Goal: Communication & Community: Share content

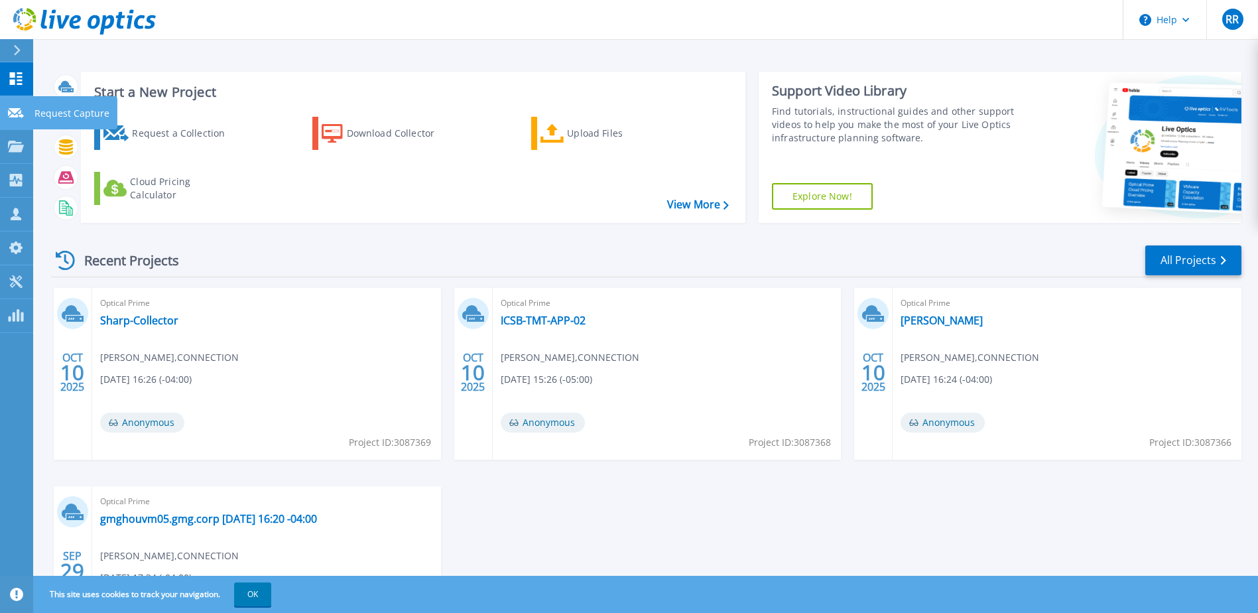
click at [21, 119] on link "Request Capture Request Capture" at bounding box center [16, 113] width 33 height 34
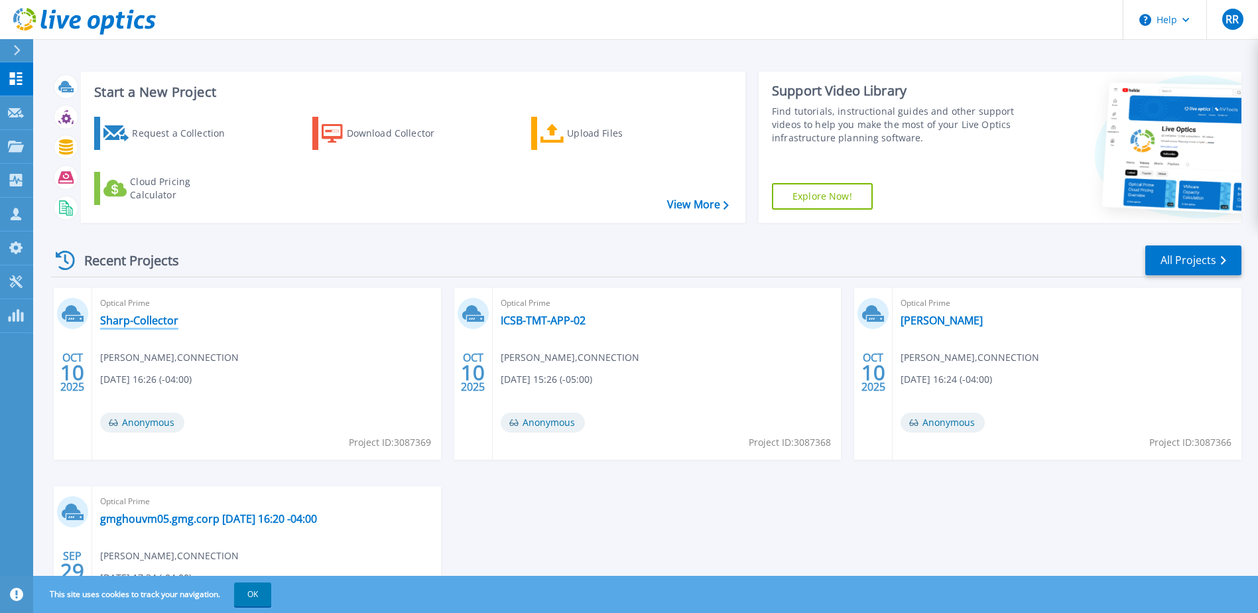
click at [156, 320] on link "Sharp-Collector" at bounding box center [139, 320] width 78 height 13
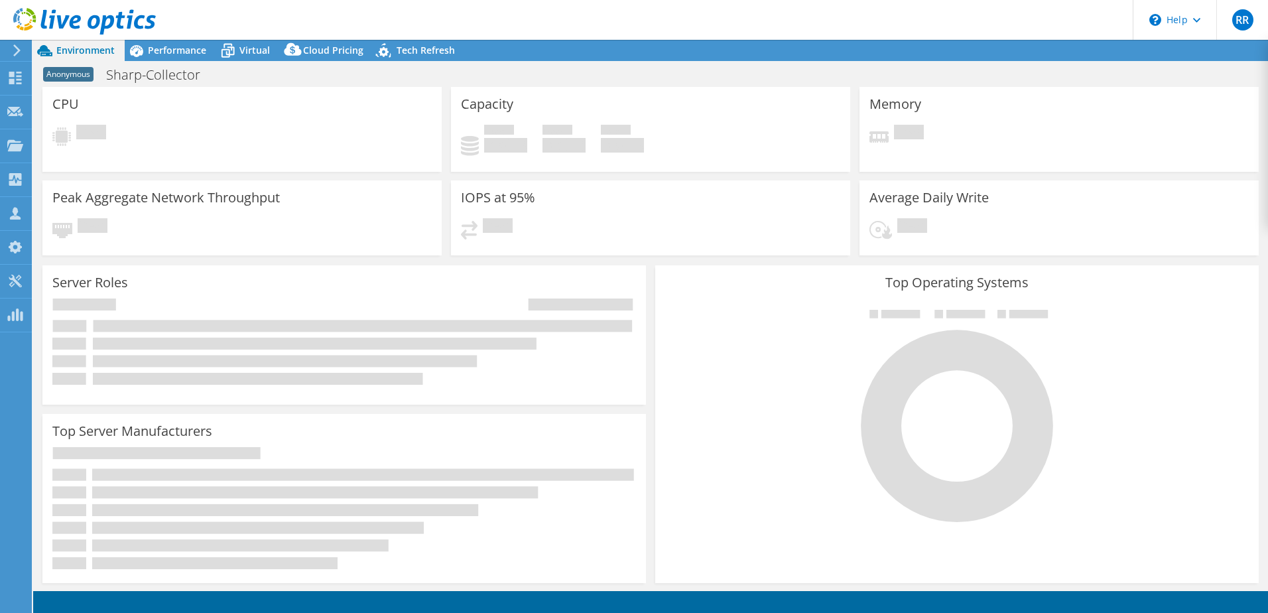
select select "USD"
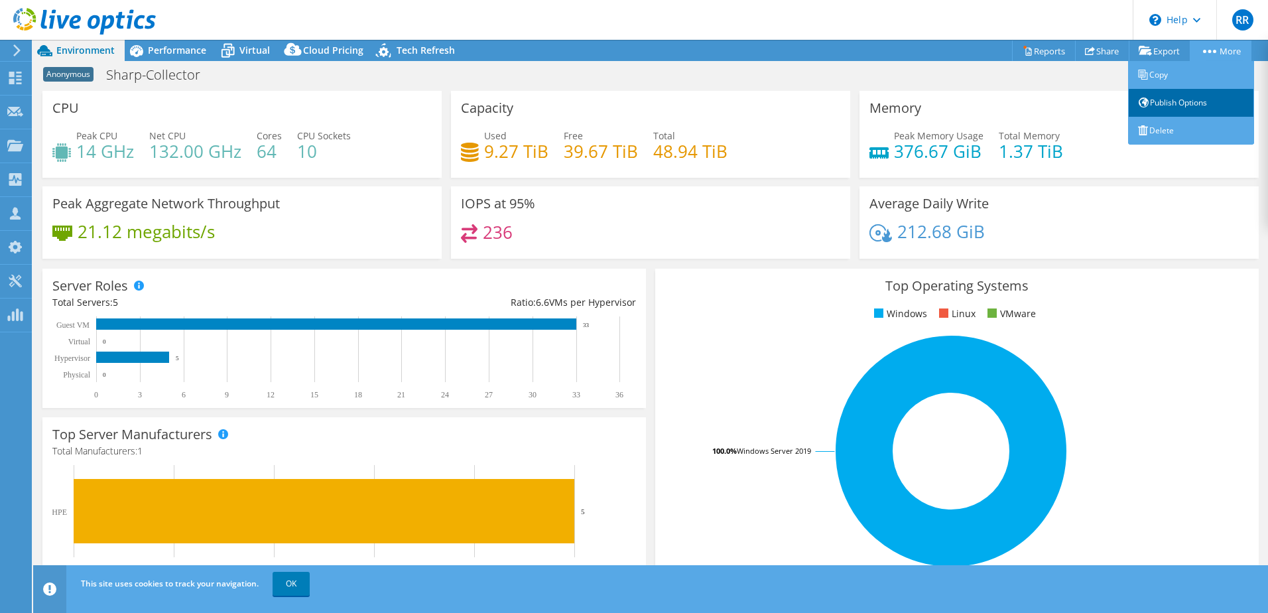
click at [1206, 95] on link "Publish Options" at bounding box center [1191, 103] width 126 height 28
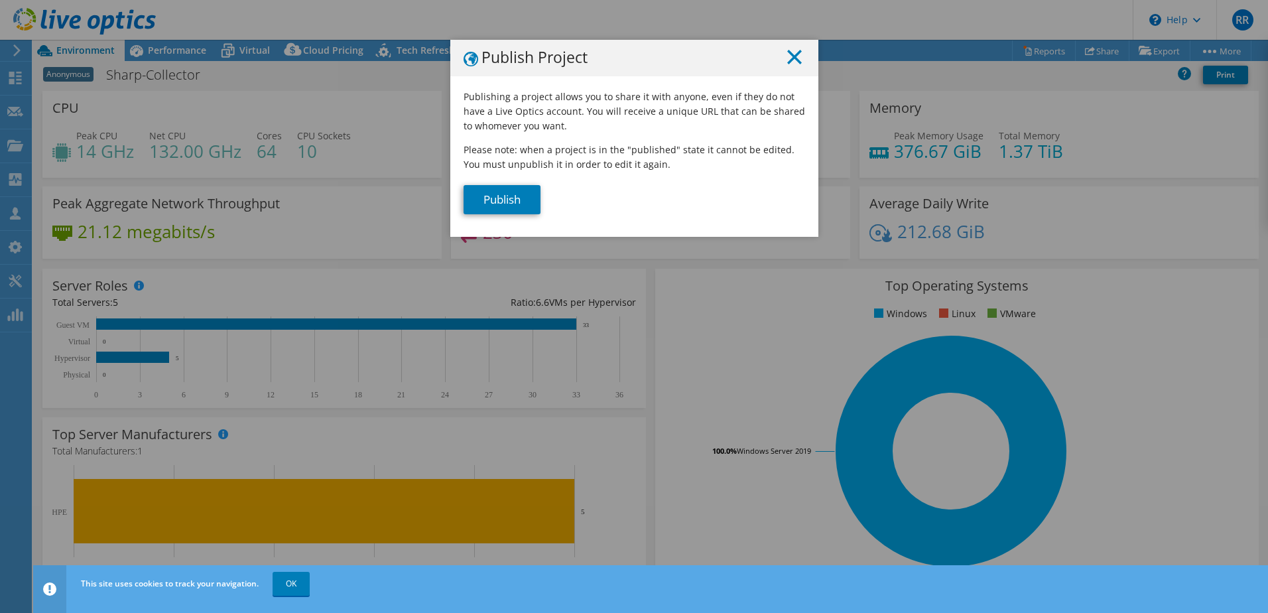
click at [791, 57] on icon at bounding box center [794, 57] width 15 height 15
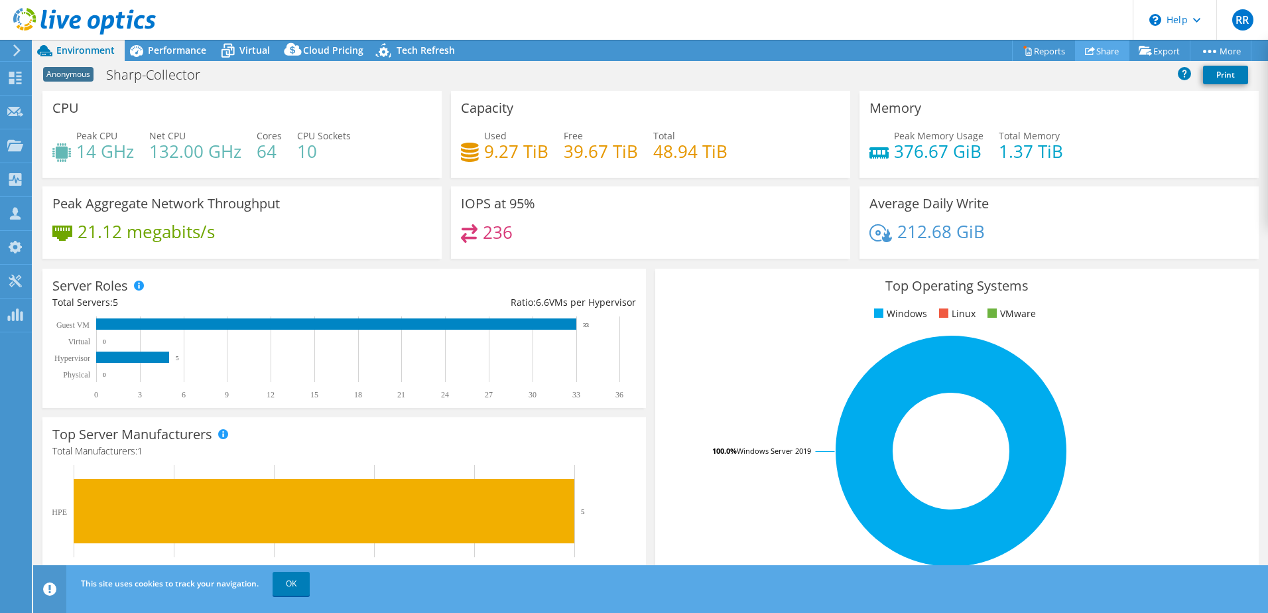
click at [1094, 50] on link "Share" at bounding box center [1102, 50] width 54 height 21
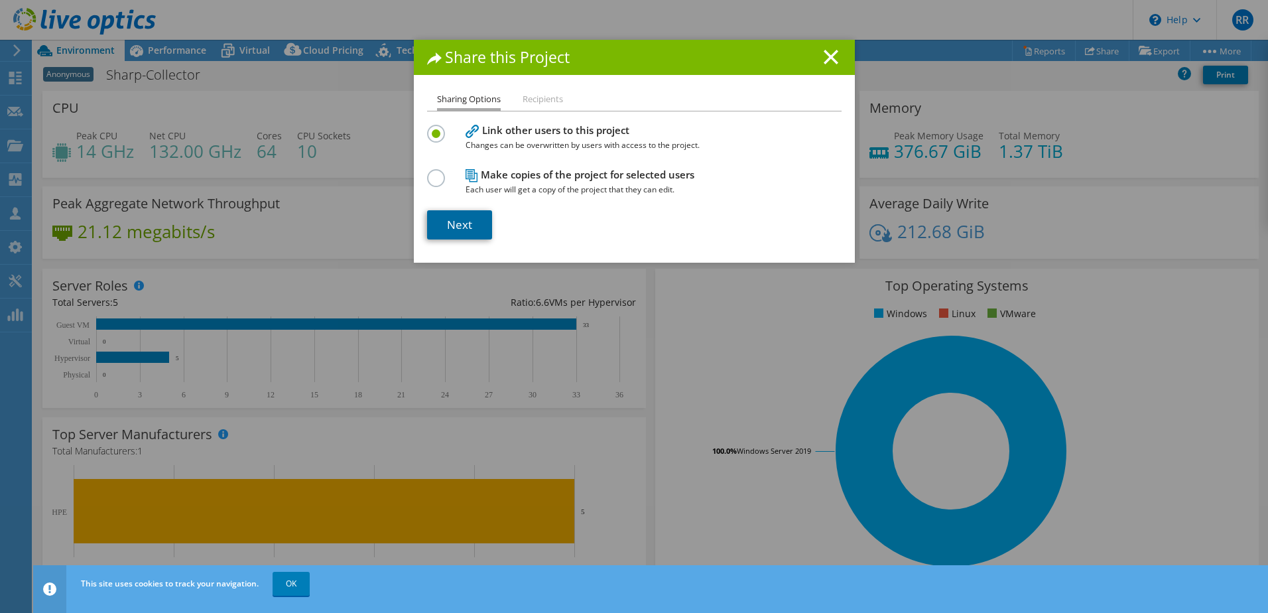
click at [460, 234] on link "Next" at bounding box center [459, 224] width 65 height 29
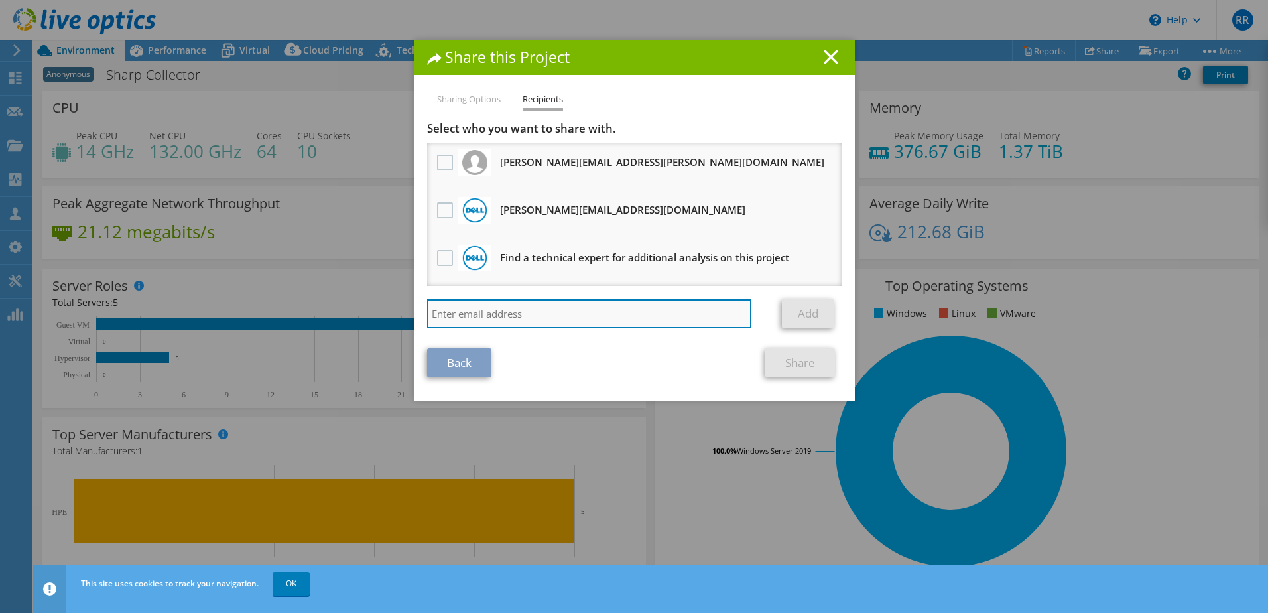
click at [618, 318] on input "search" at bounding box center [589, 313] width 325 height 29
click at [580, 316] on input "search" at bounding box center [589, 313] width 325 height 29
paste input "[EMAIL_ADDRESS][DOMAIN_NAME]"
type input "[EMAIL_ADDRESS][DOMAIN_NAME]"
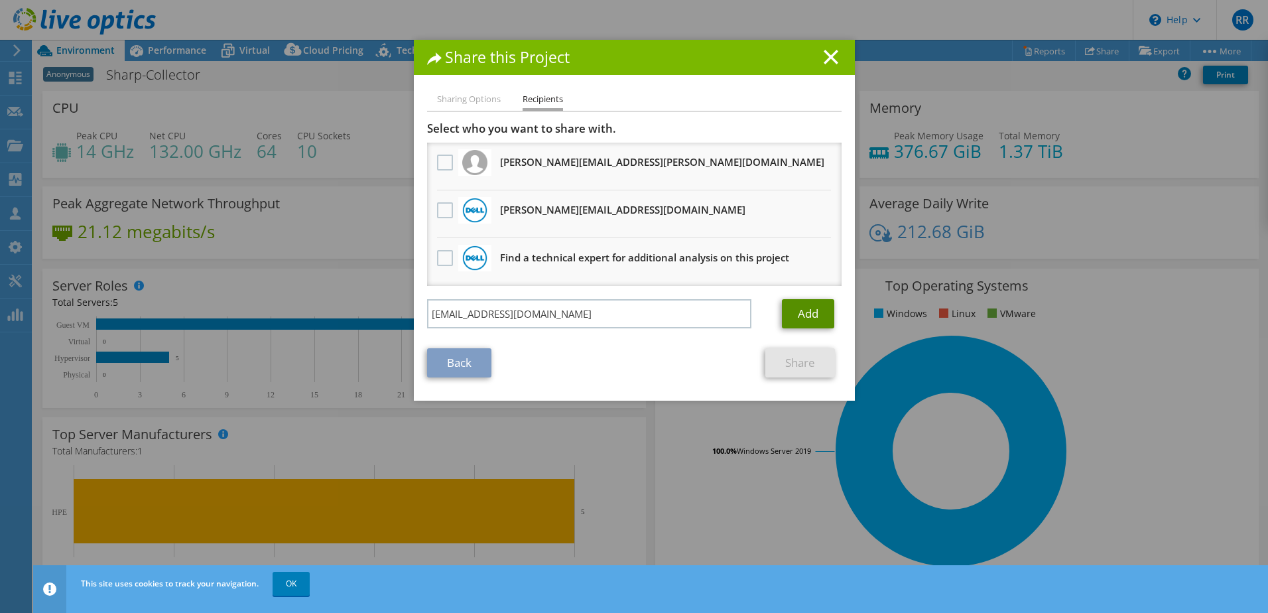
click at [806, 307] on link "Add" at bounding box center [808, 313] width 52 height 29
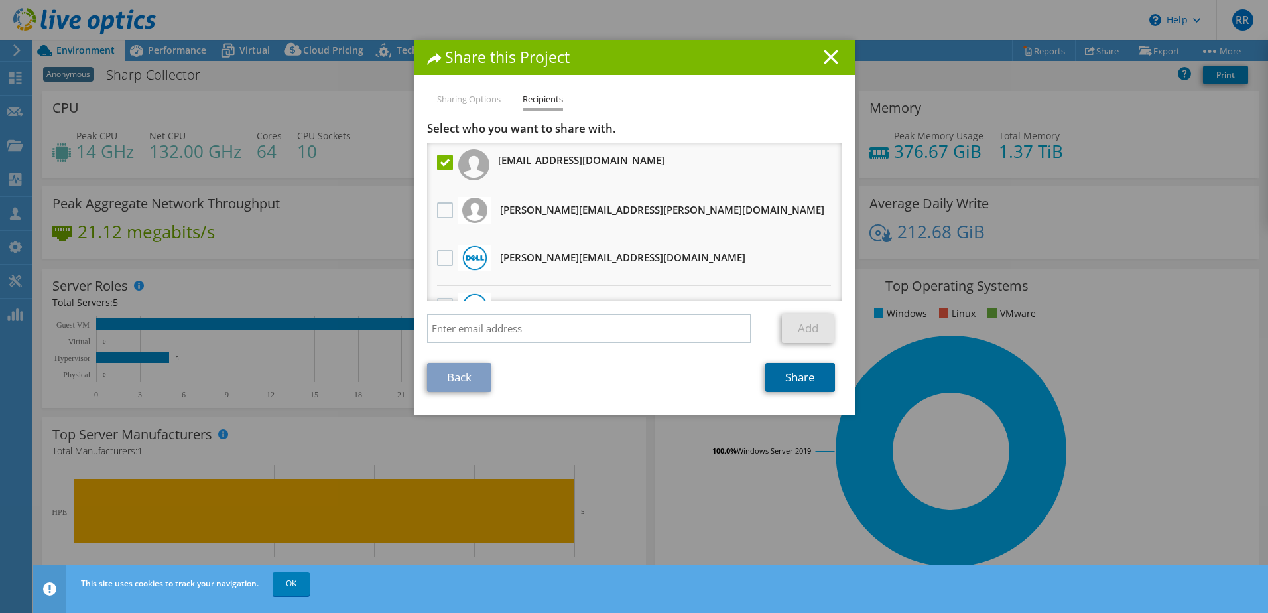
click at [810, 375] on link "Share" at bounding box center [800, 377] width 70 height 29
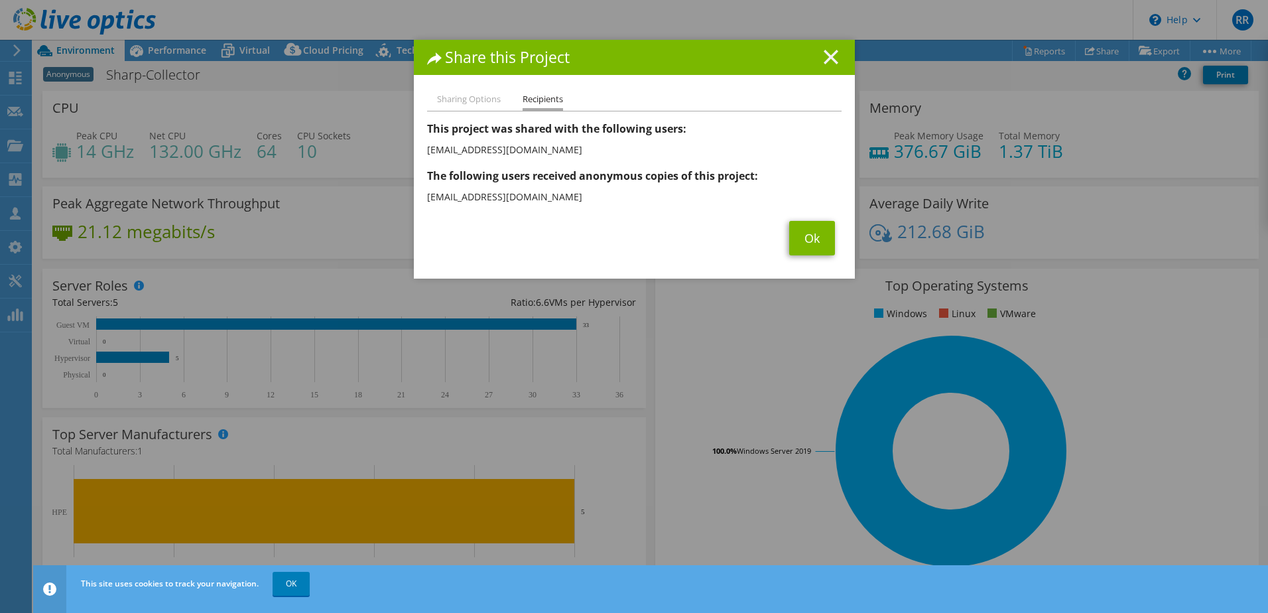
click at [826, 56] on line at bounding box center [830, 56] width 13 height 13
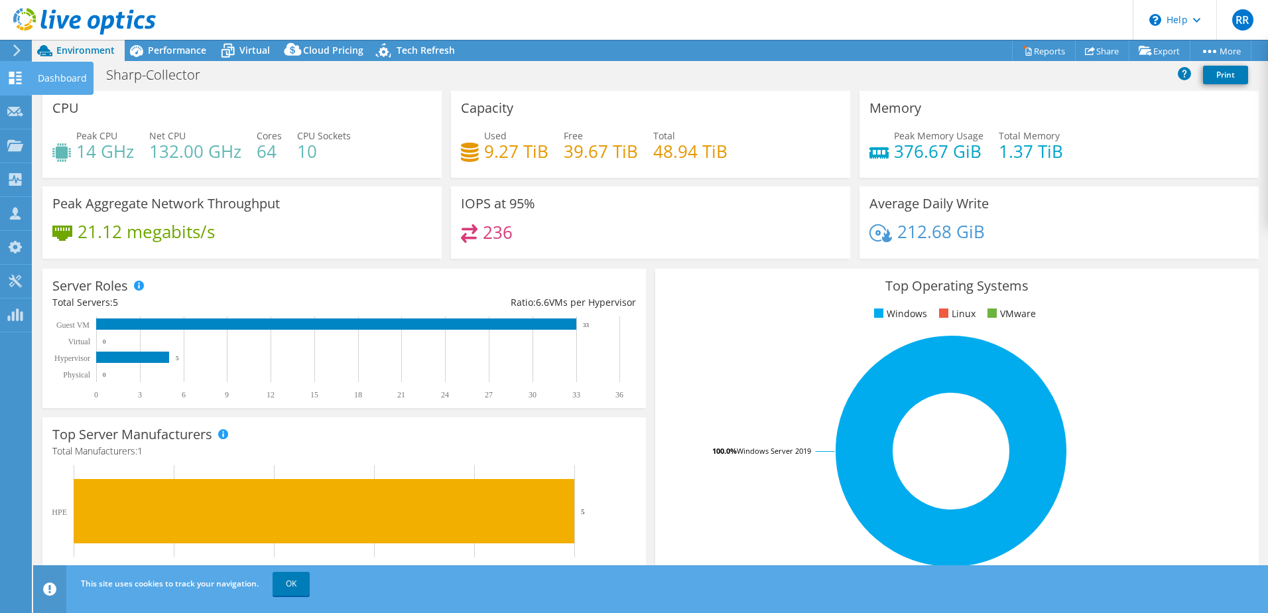
click at [19, 86] on div at bounding box center [15, 79] width 16 height 15
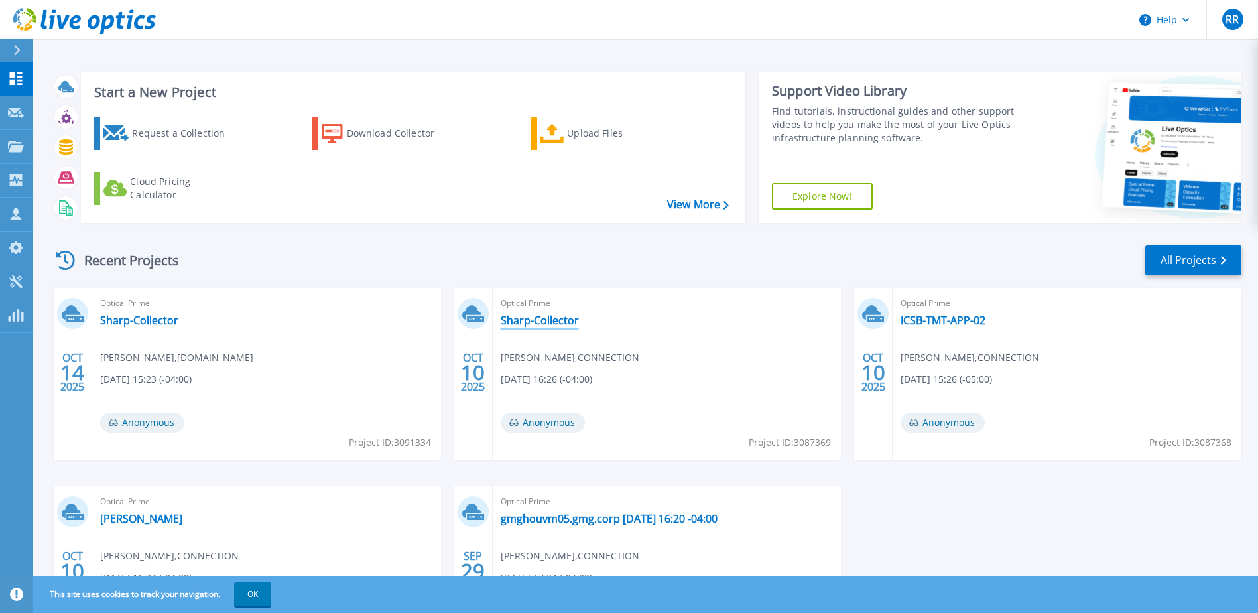
click at [565, 326] on link "Sharp-Collector" at bounding box center [540, 320] width 78 height 13
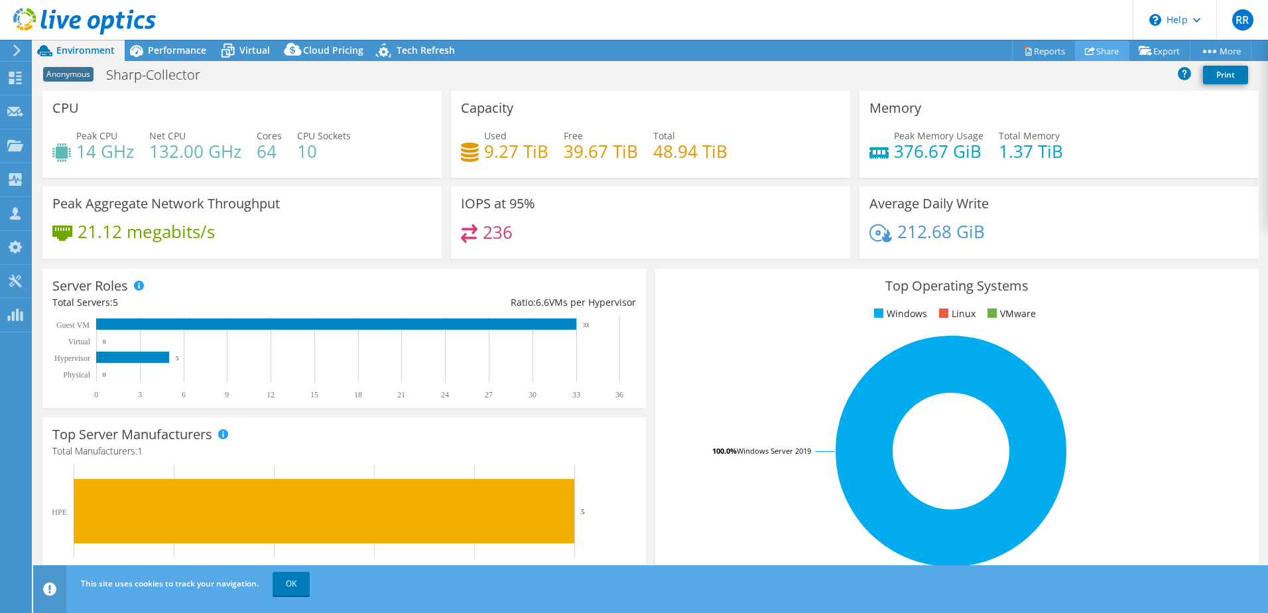
click at [1107, 52] on link "Share" at bounding box center [1102, 50] width 54 height 21
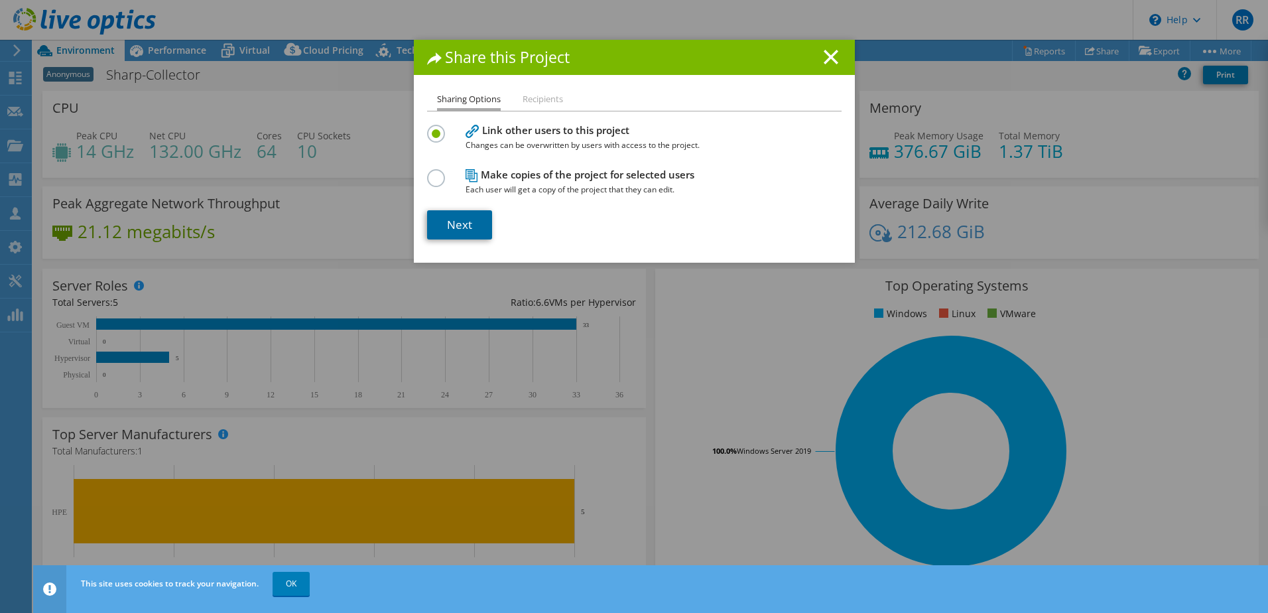
click at [462, 227] on link "Next" at bounding box center [459, 224] width 65 height 29
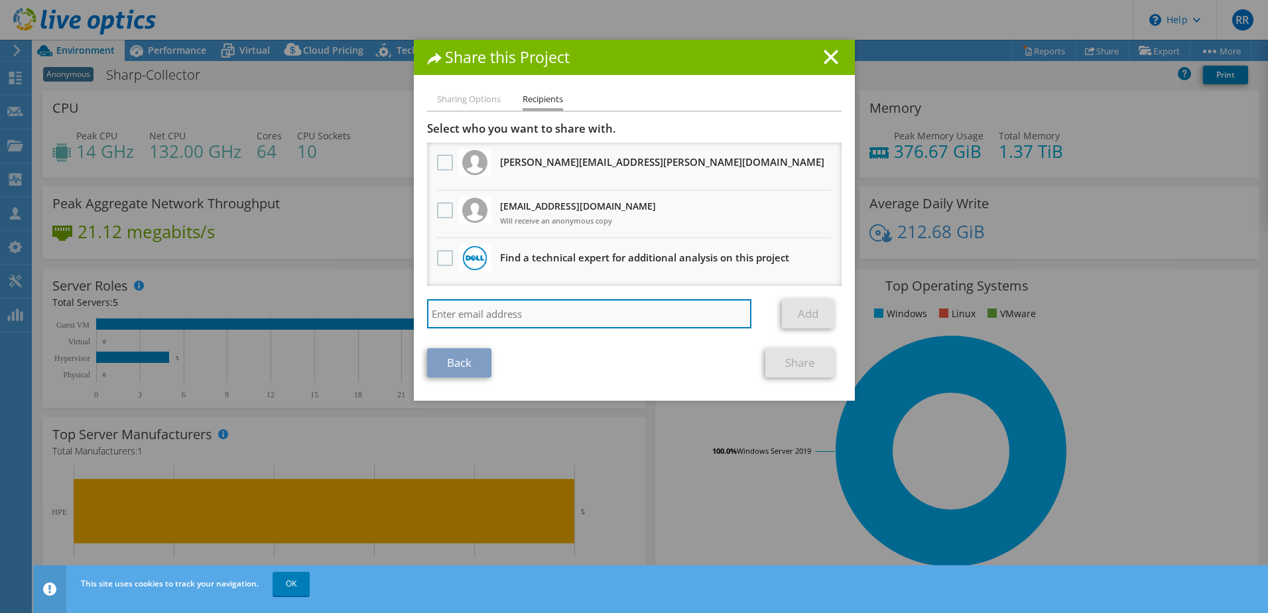
click at [590, 311] on input "search" at bounding box center [589, 313] width 325 height 29
paste input "[EMAIL_ADDRESS][DOMAIN_NAME]"
type input "suresh.arora@connection.com"
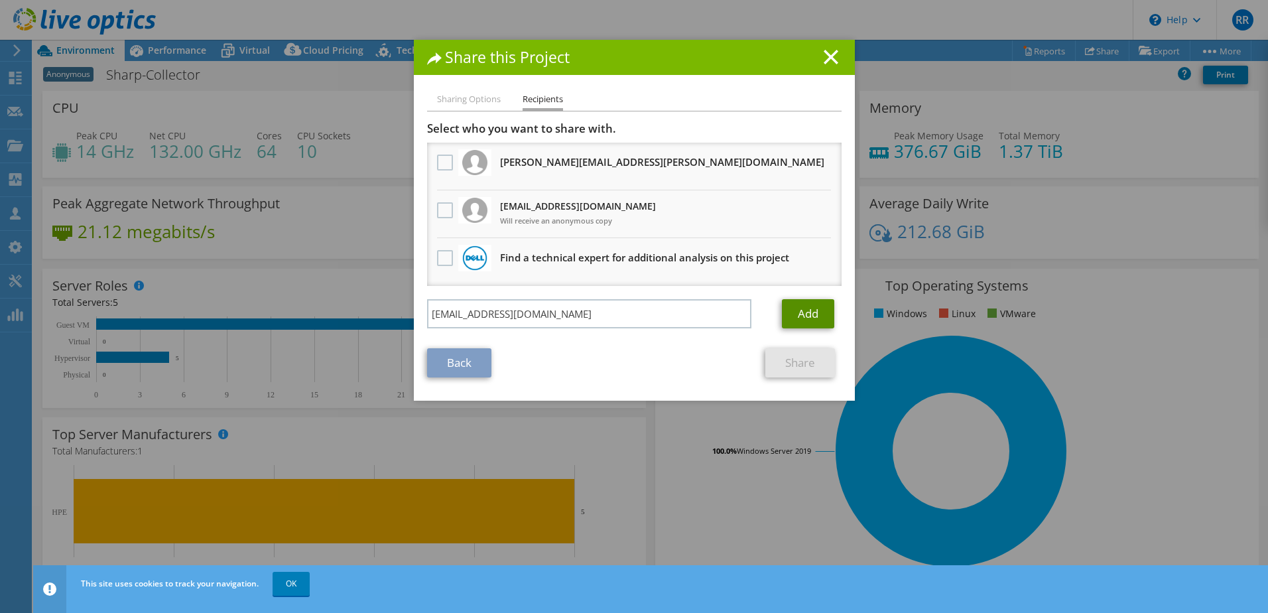
click at [802, 308] on link "Add" at bounding box center [808, 313] width 52 height 29
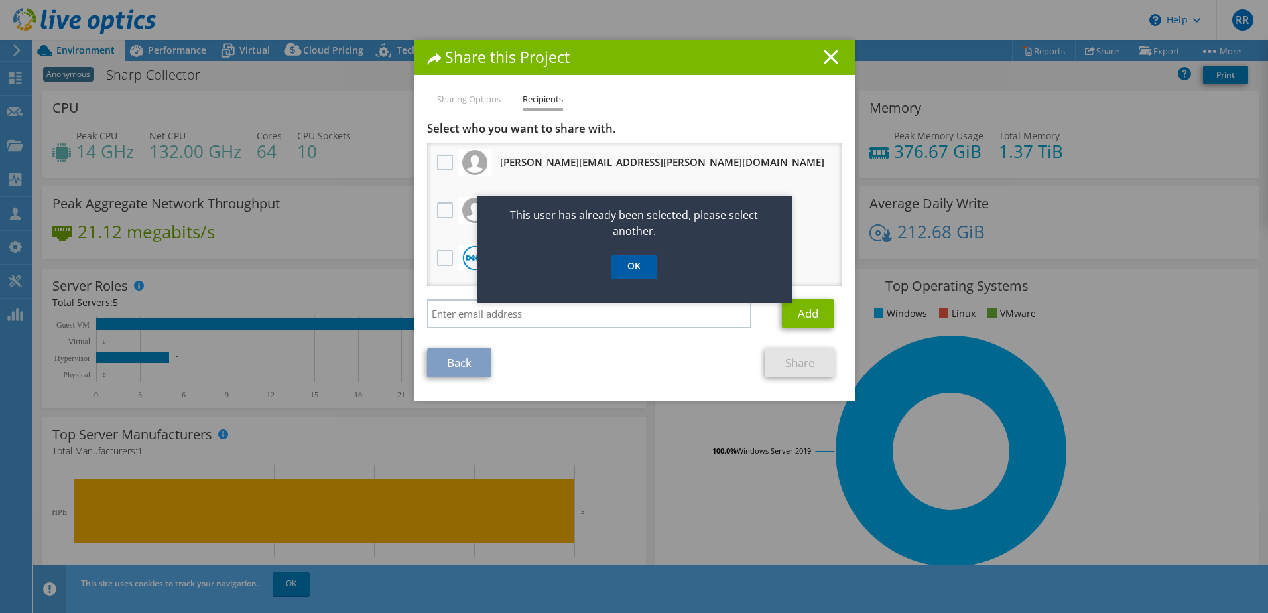
click at [638, 267] on link "OK" at bounding box center [634, 267] width 46 height 25
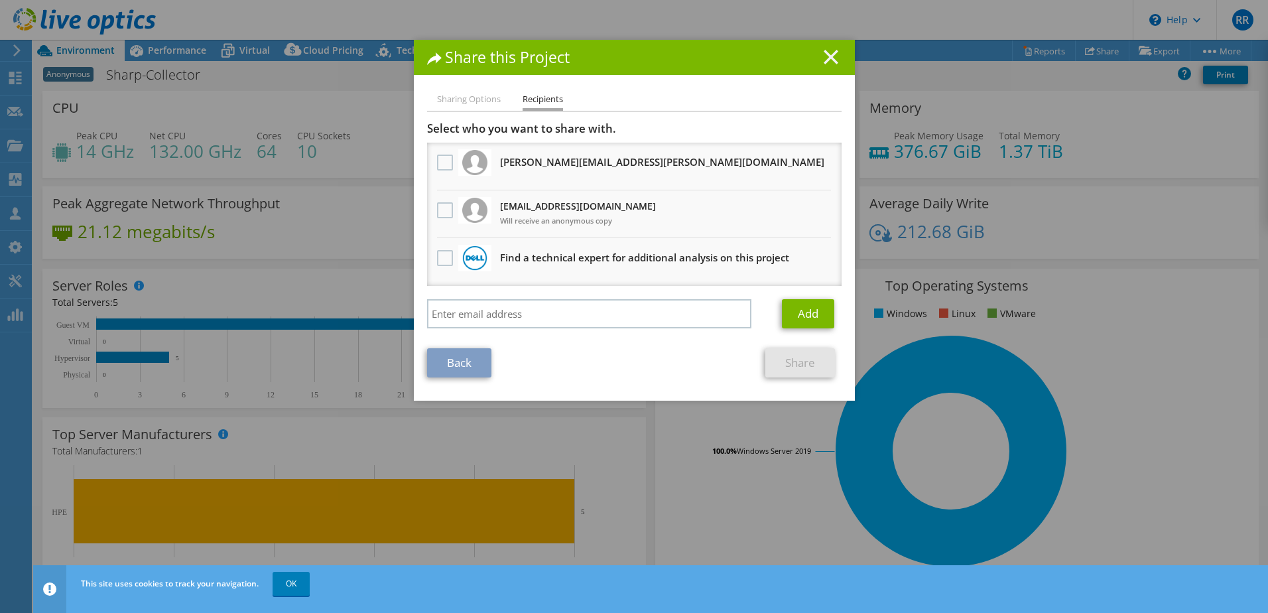
click at [826, 54] on icon at bounding box center [831, 57] width 15 height 15
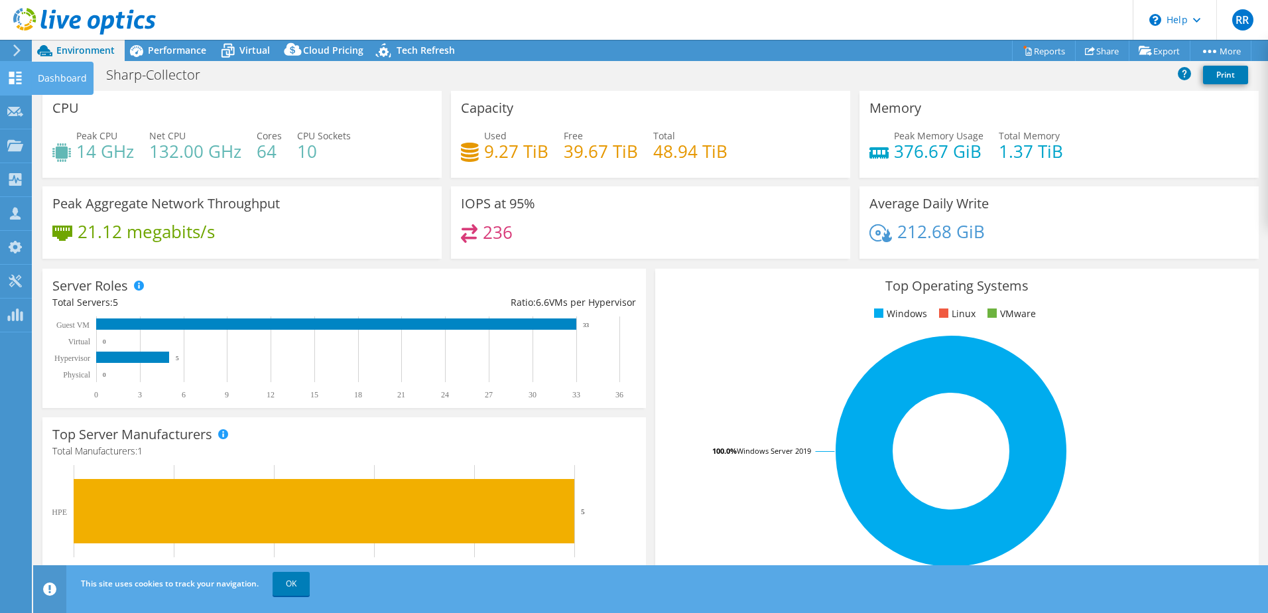
click at [17, 79] on use at bounding box center [15, 78] width 13 height 13
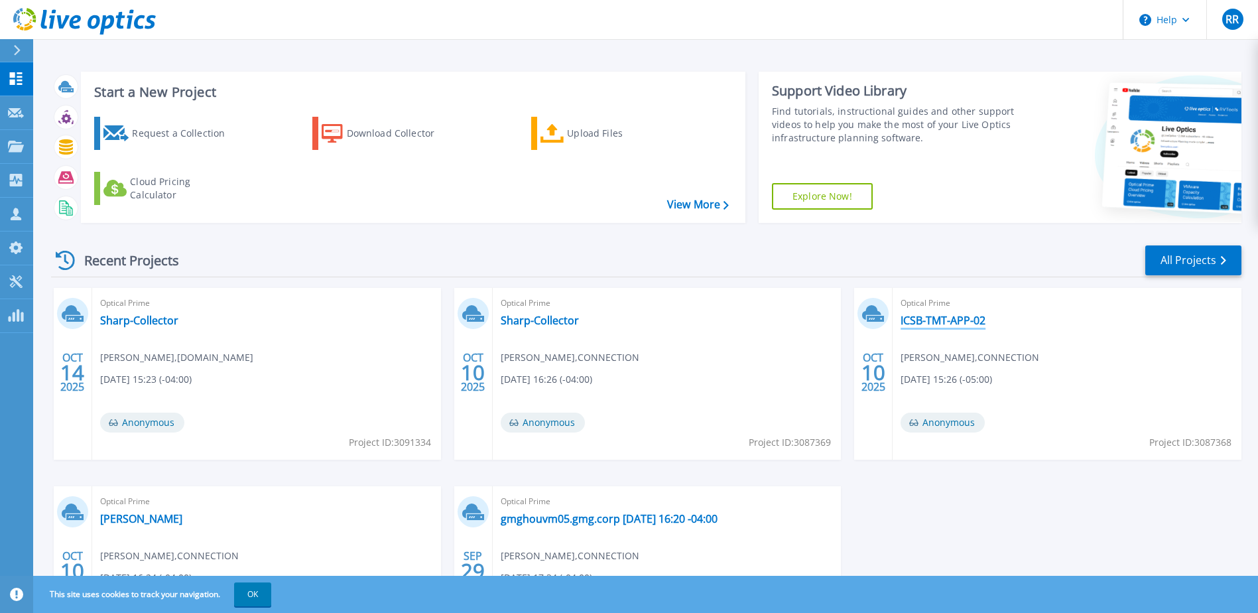
click at [964, 322] on link "ICSB-TMT-APP-02" at bounding box center [943, 320] width 85 height 13
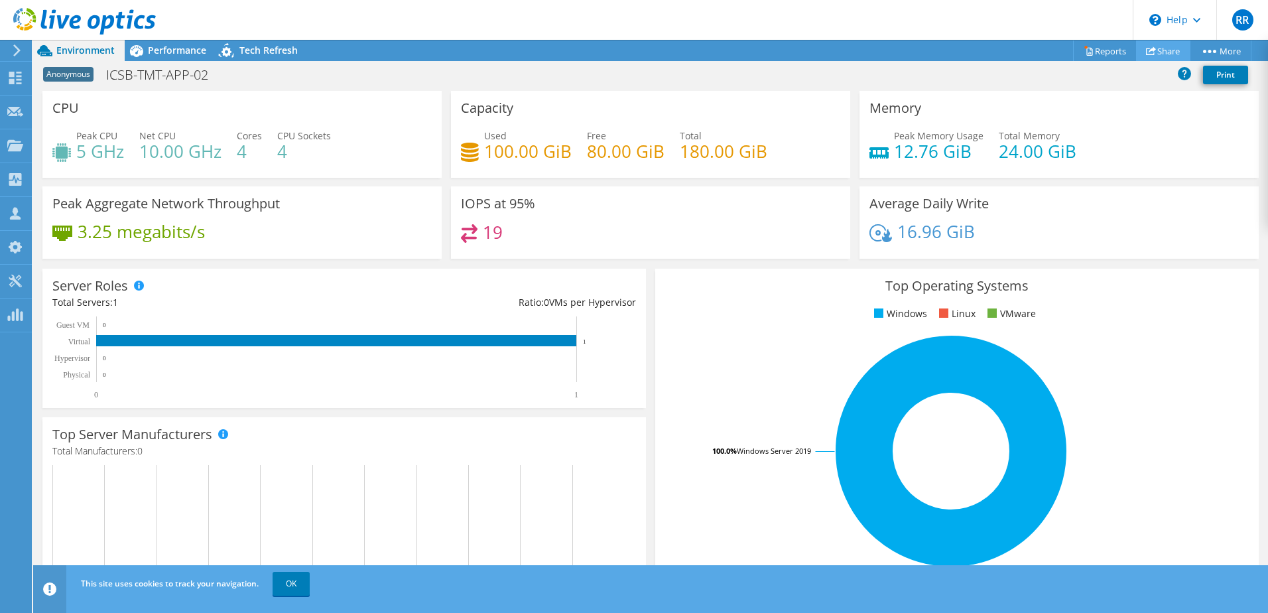
click at [1155, 44] on link "Share" at bounding box center [1163, 50] width 54 height 21
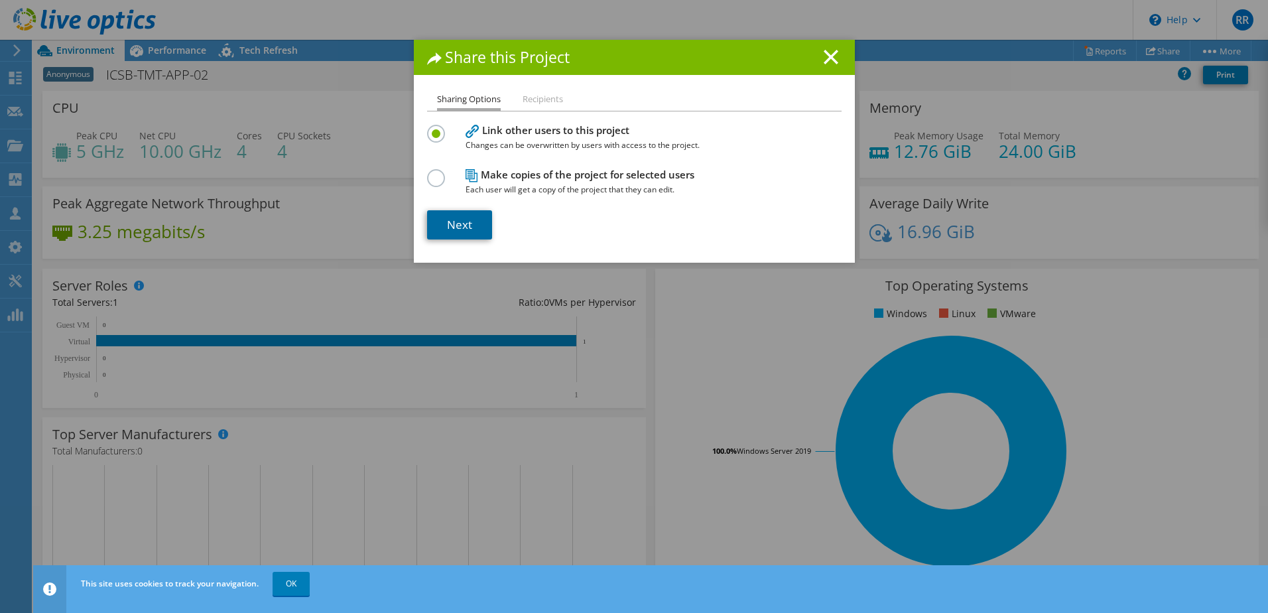
click at [460, 221] on link "Next" at bounding box center [459, 224] width 65 height 29
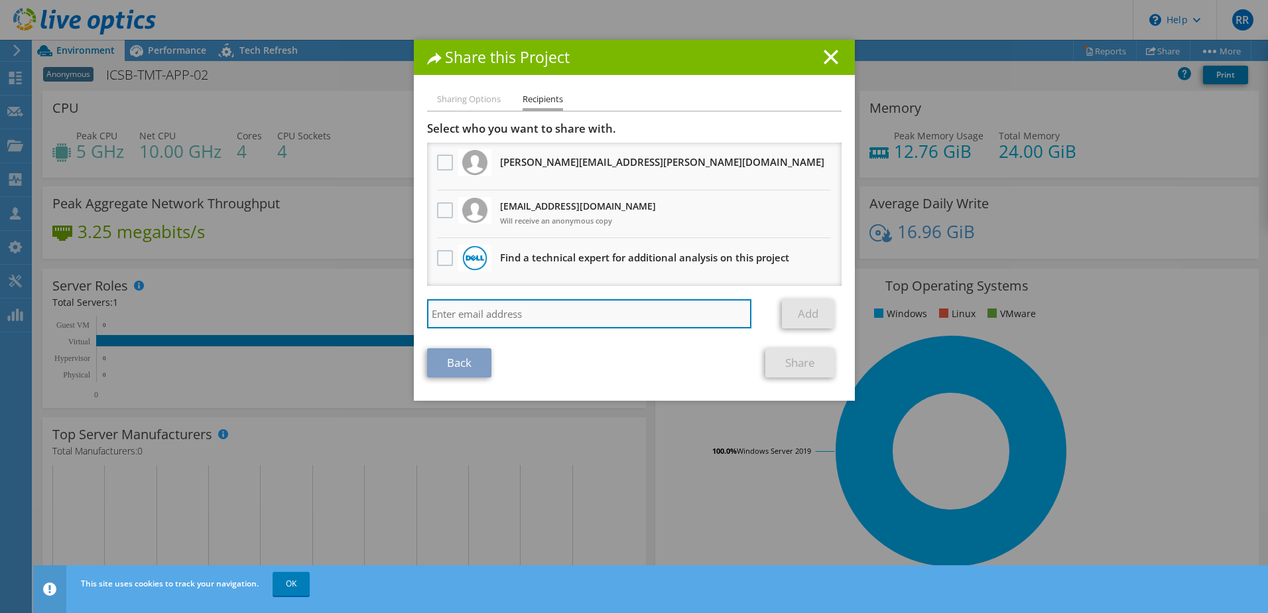
click at [482, 310] on input "search" at bounding box center [589, 313] width 325 height 29
paste input "[EMAIL_ADDRESS][DOMAIN_NAME]"
type input "[EMAIL_ADDRESS][DOMAIN_NAME]"
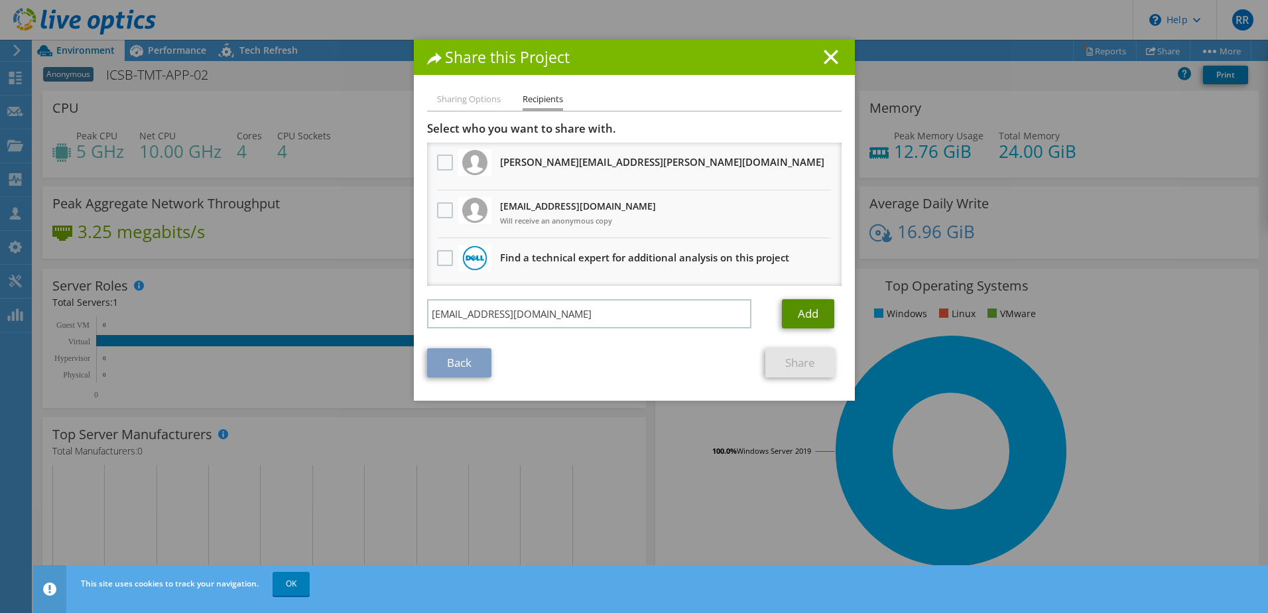
click at [808, 312] on link "Add" at bounding box center [808, 313] width 52 height 29
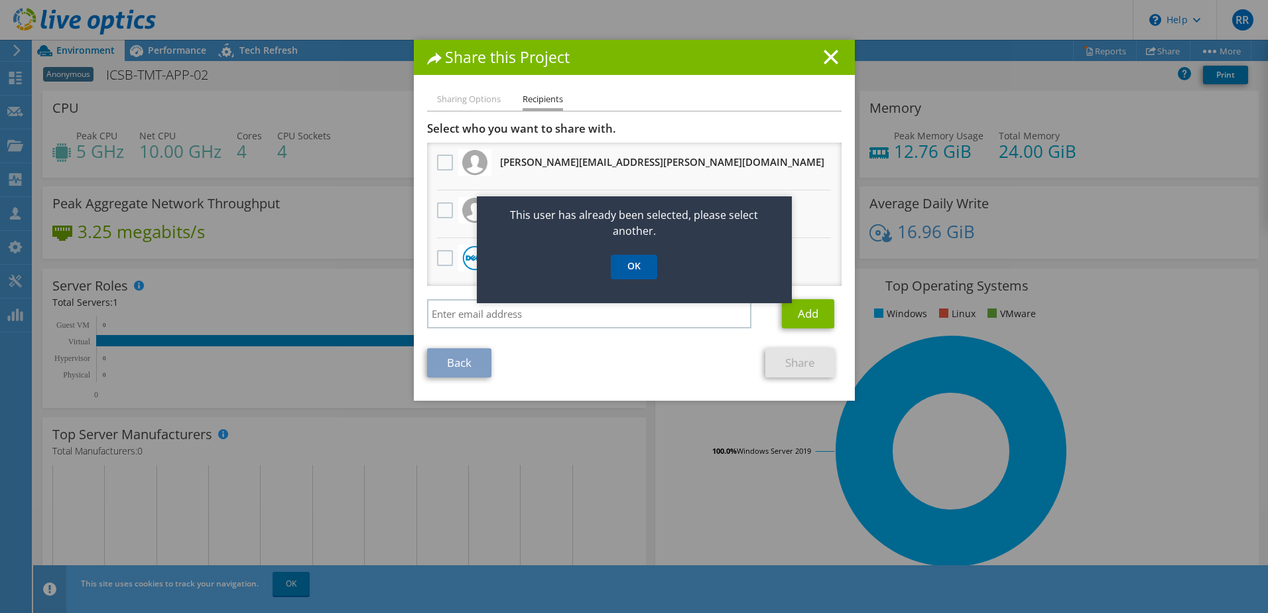
click at [636, 273] on link "OK" at bounding box center [634, 267] width 46 height 25
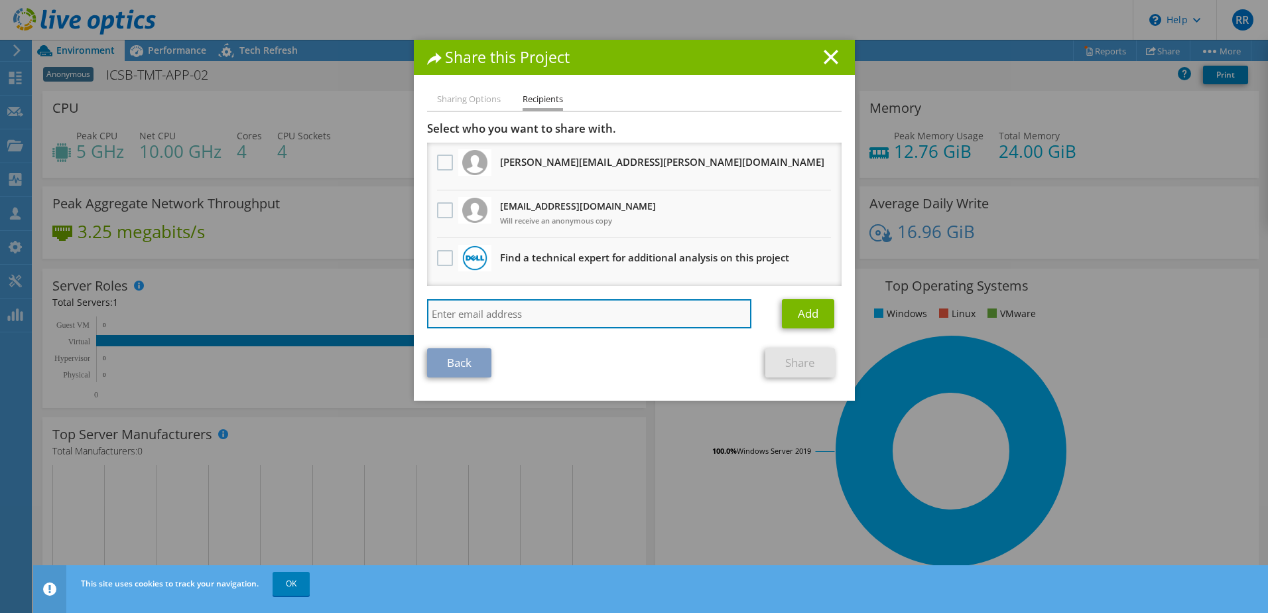
click at [578, 313] on input "search" at bounding box center [589, 313] width 325 height 29
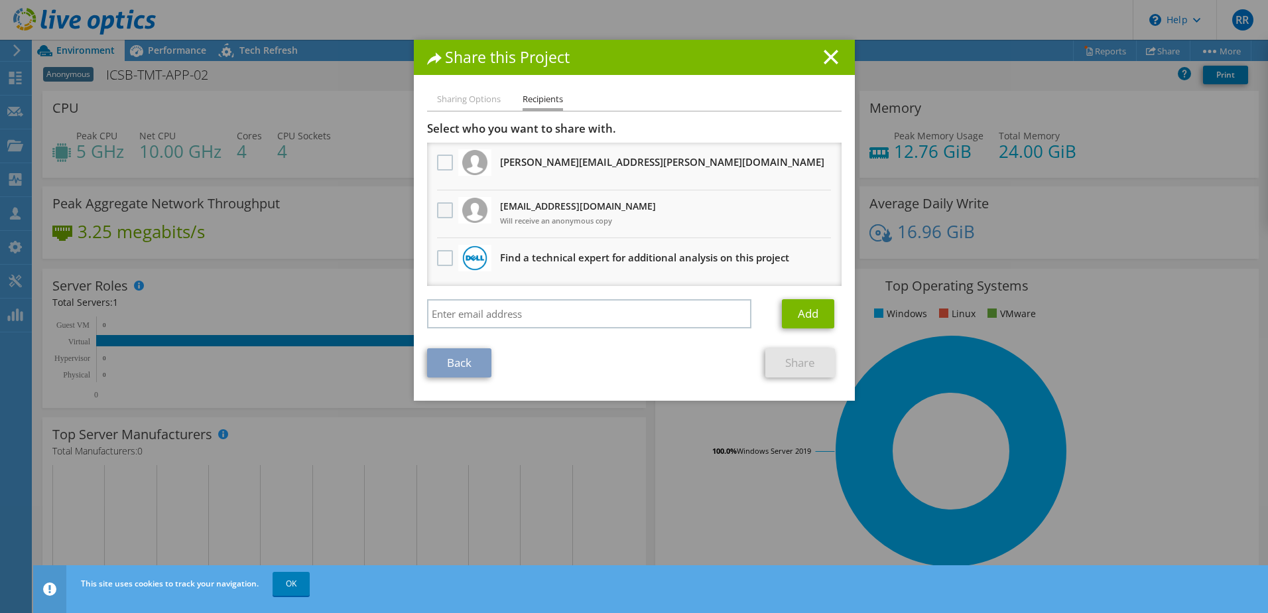
click at [442, 212] on label at bounding box center [446, 210] width 19 height 16
click at [0, 0] on input "checkbox" at bounding box center [0, 0] width 0 height 0
click at [804, 363] on link "Share" at bounding box center [800, 362] width 70 height 29
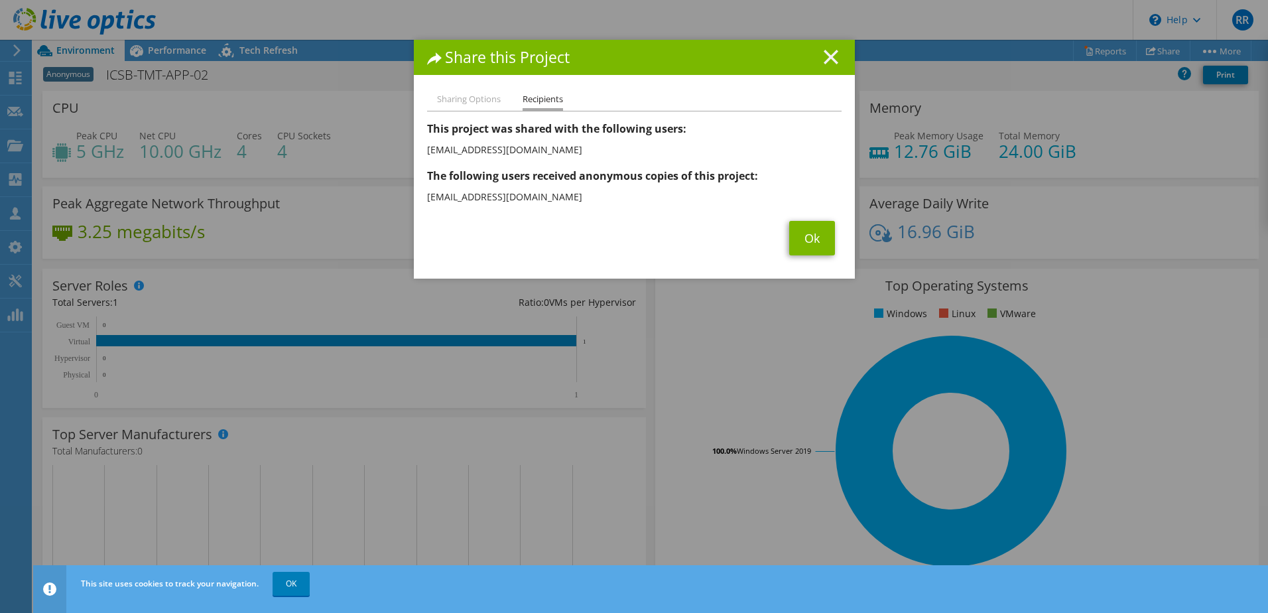
click at [824, 60] on line at bounding box center [830, 56] width 13 height 13
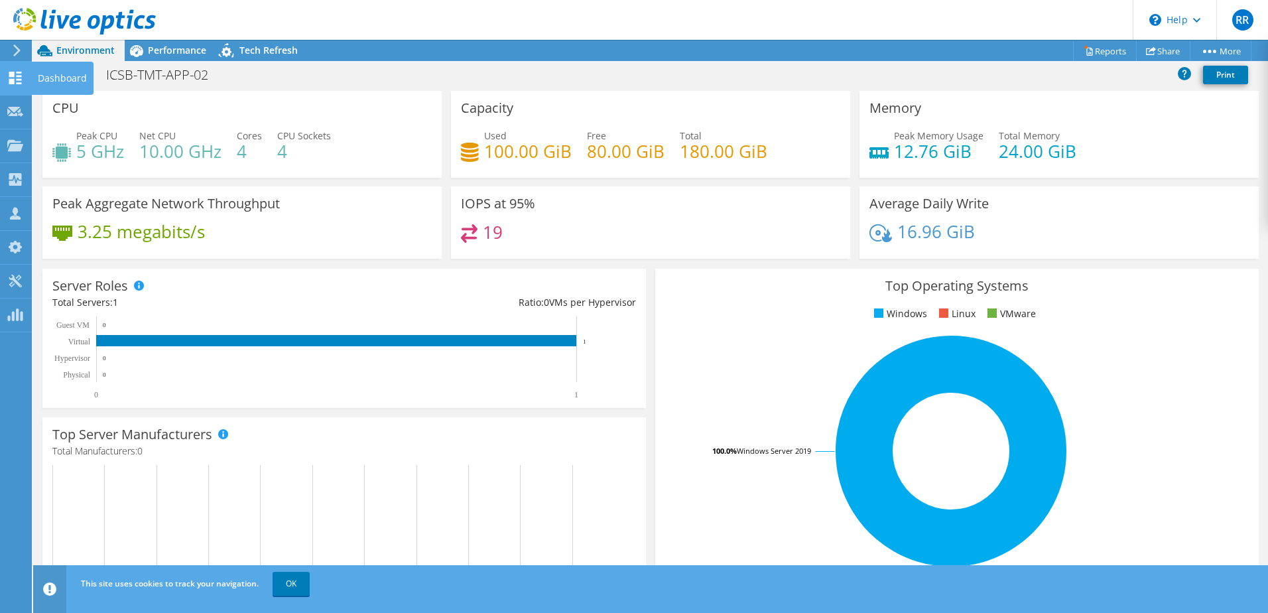
click at [23, 82] on icon at bounding box center [15, 78] width 16 height 13
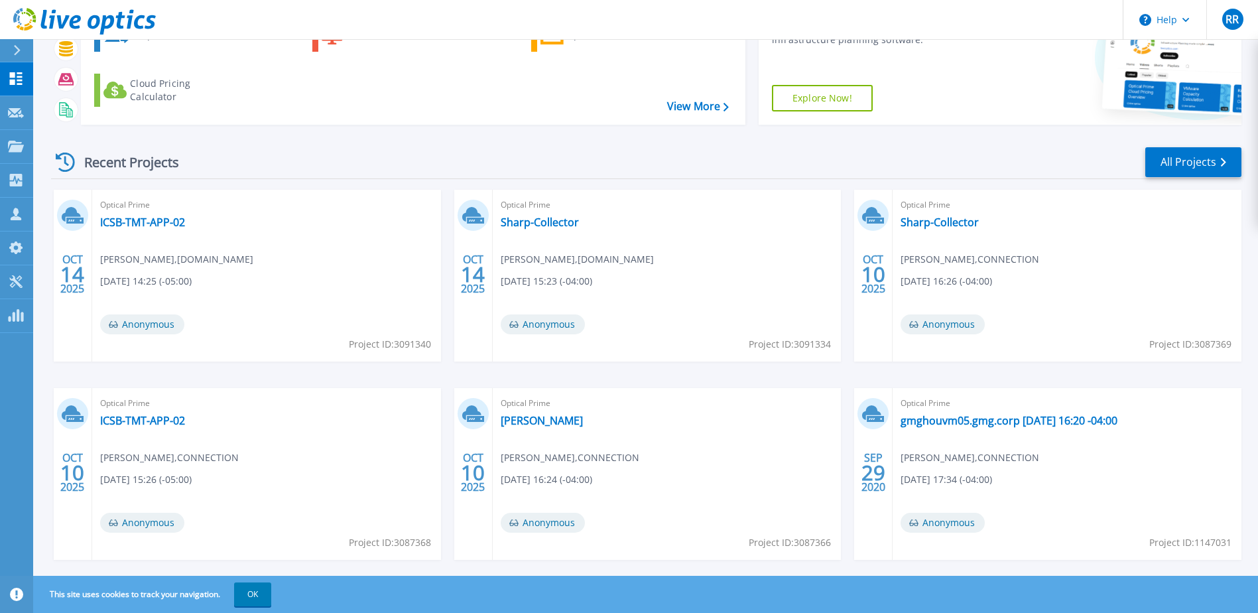
scroll to position [122, 0]
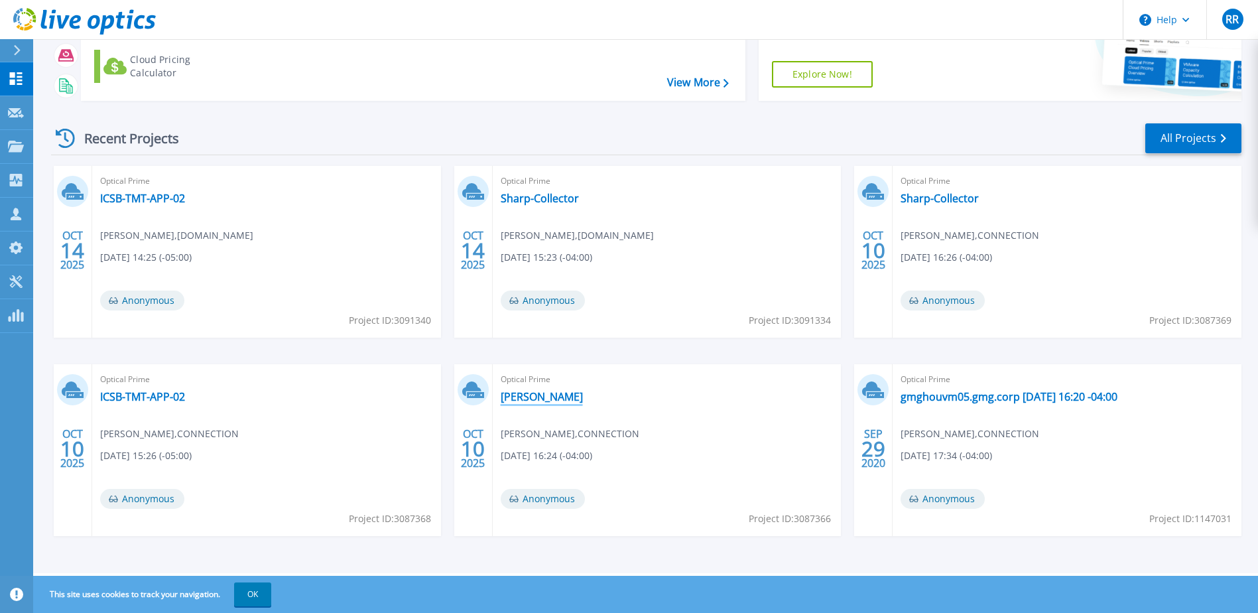
click at [523, 398] on link "[PERSON_NAME]" at bounding box center [542, 396] width 82 height 13
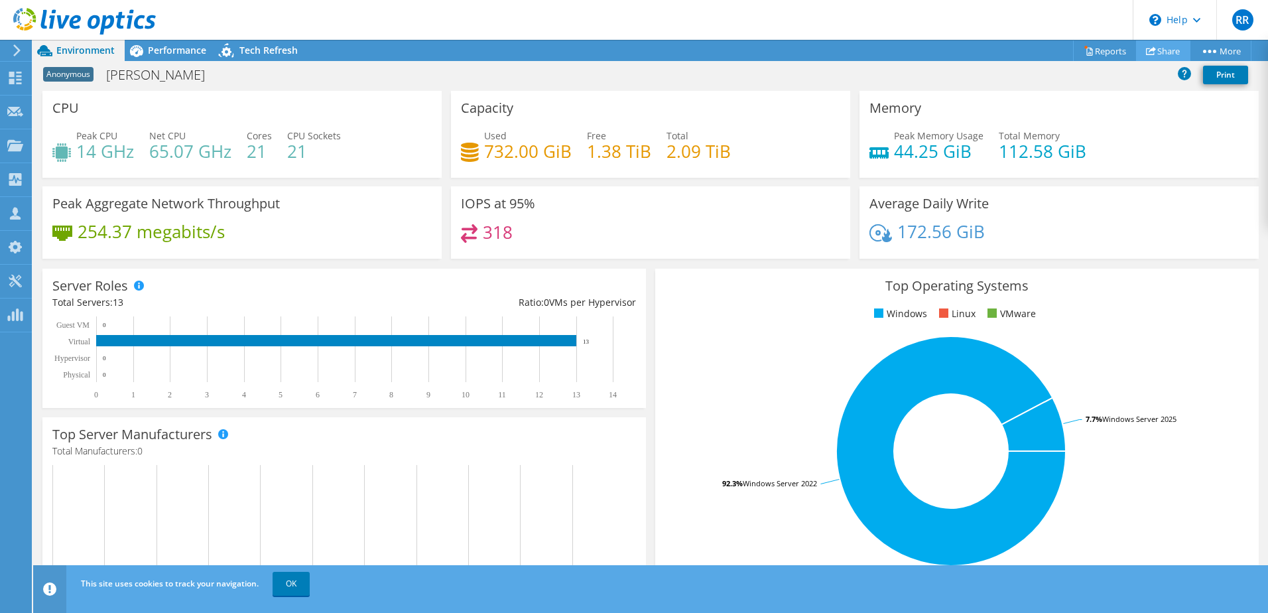
click at [1162, 44] on link "Share" at bounding box center [1163, 50] width 54 height 21
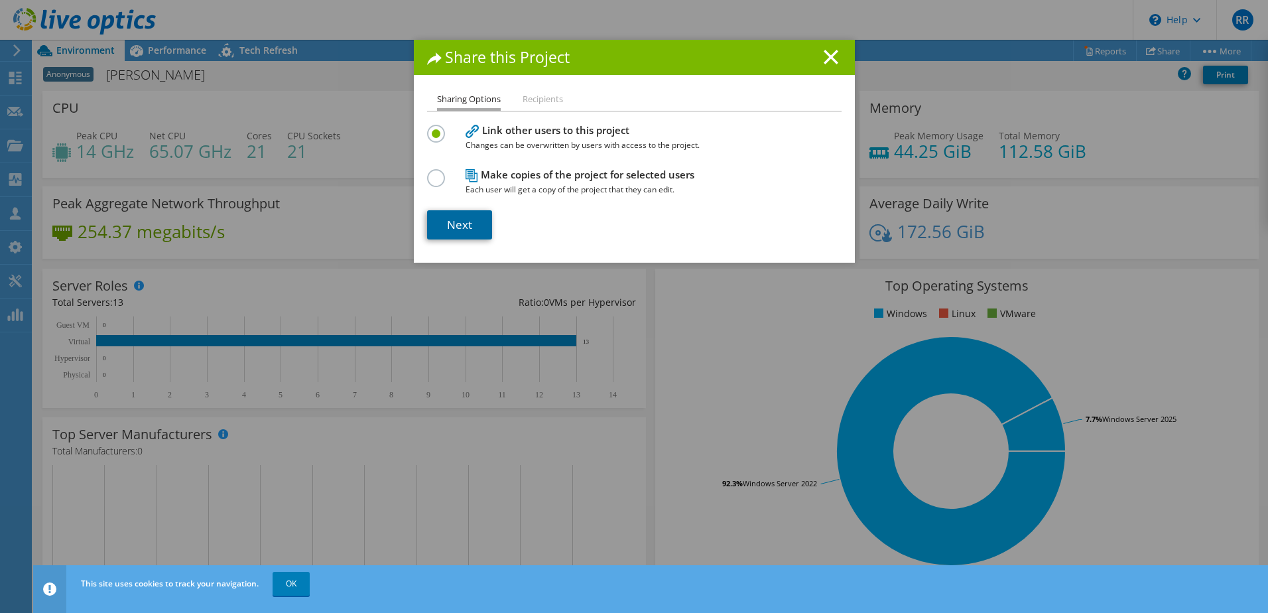
click at [458, 225] on link "Next" at bounding box center [459, 224] width 65 height 29
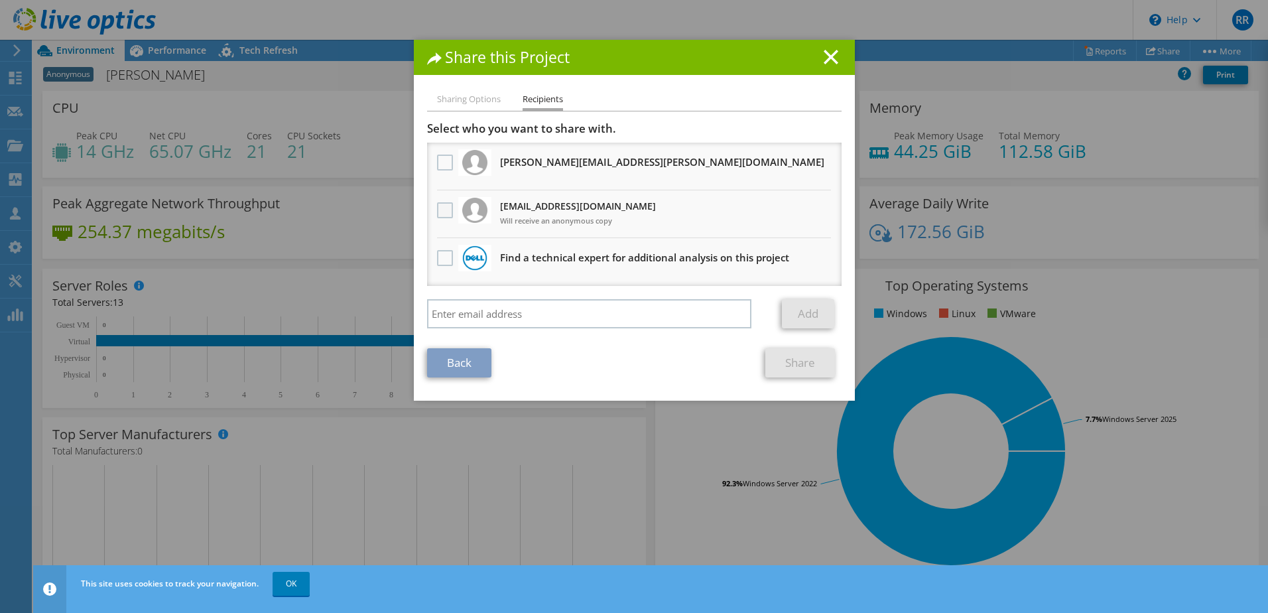
click at [442, 211] on label at bounding box center [446, 210] width 19 height 16
click at [0, 0] on input "checkbox" at bounding box center [0, 0] width 0 height 0
click at [793, 366] on link "Share" at bounding box center [800, 362] width 70 height 29
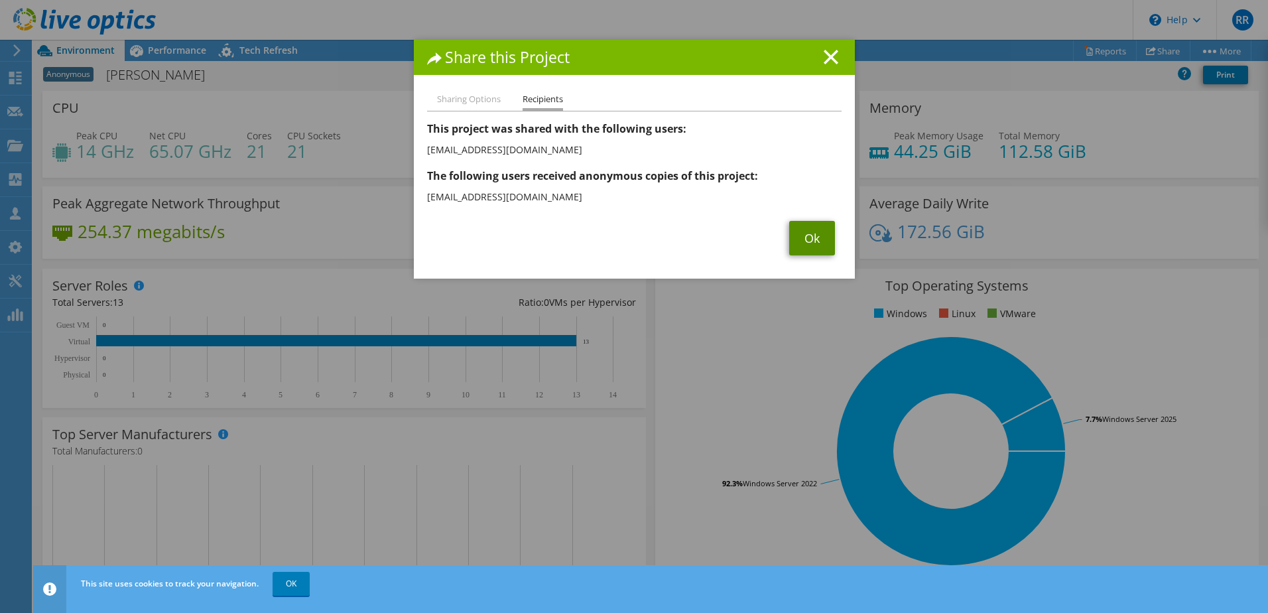
click at [804, 233] on link "Ok" at bounding box center [812, 238] width 46 height 34
